Goal: Find specific page/section: Find specific page/section

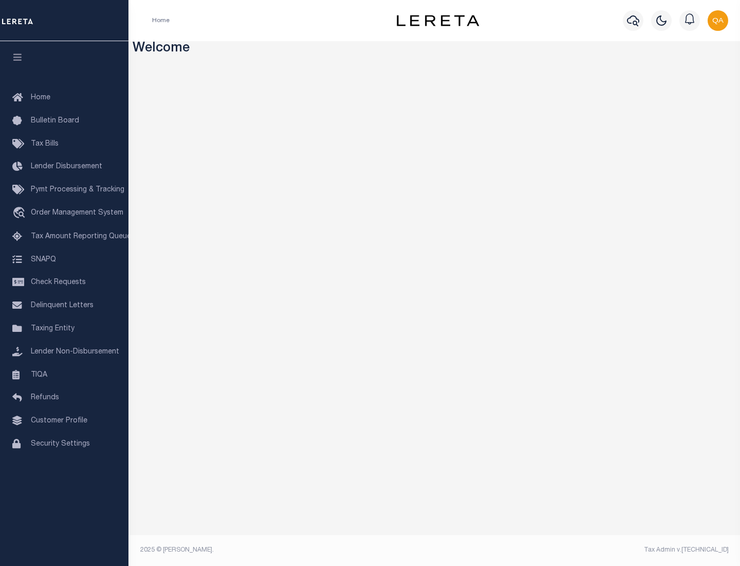
click at [64, 374] on link "TIQA" at bounding box center [64, 375] width 129 height 23
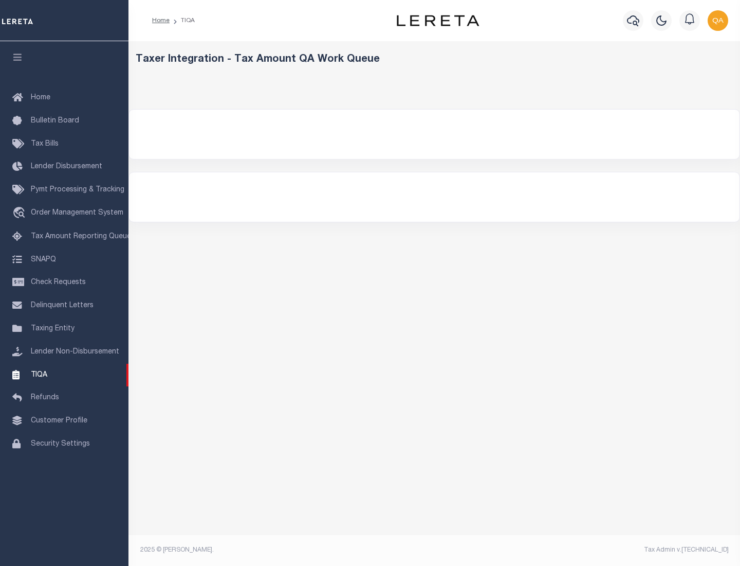
select select "200"
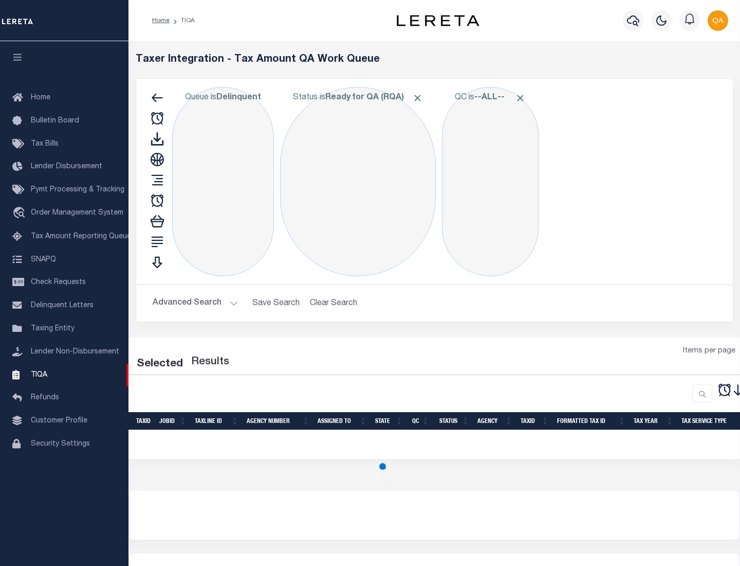
select select "200"
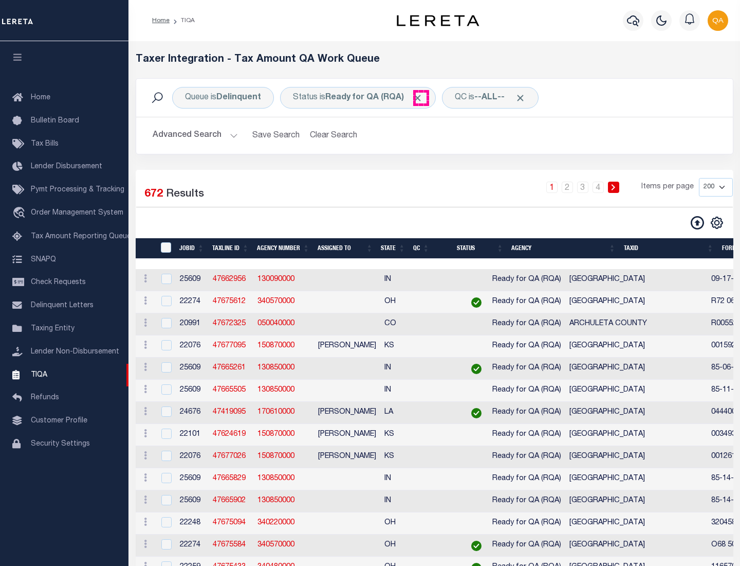
click at [421, 98] on span "Click to Remove" at bounding box center [417, 98] width 11 height 11
